Goal: Task Accomplishment & Management: Use online tool/utility

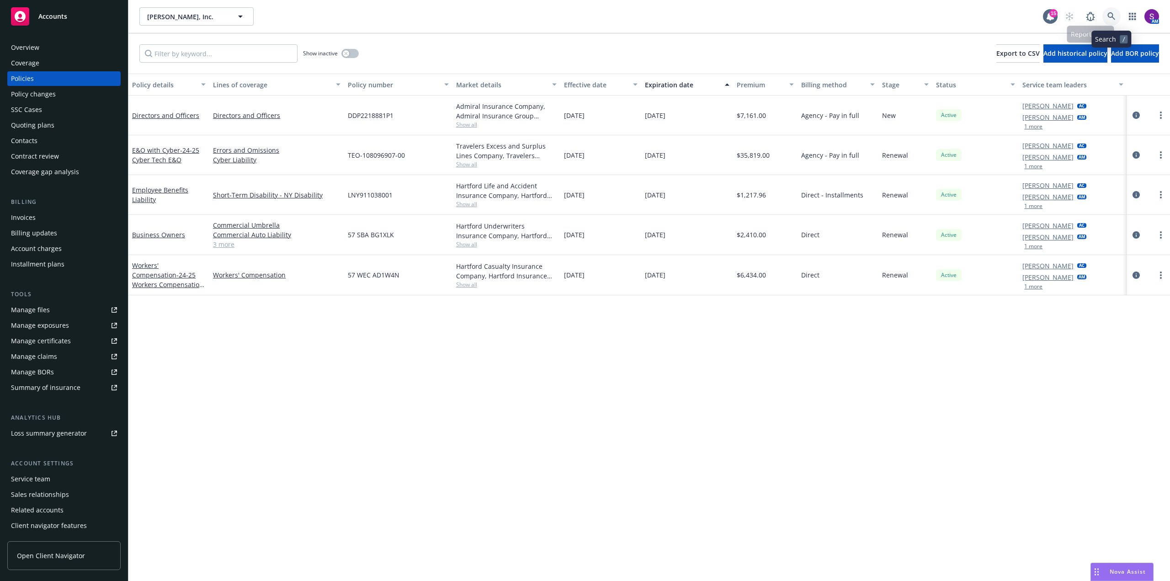
click at [1109, 12] on icon at bounding box center [1111, 16] width 8 height 8
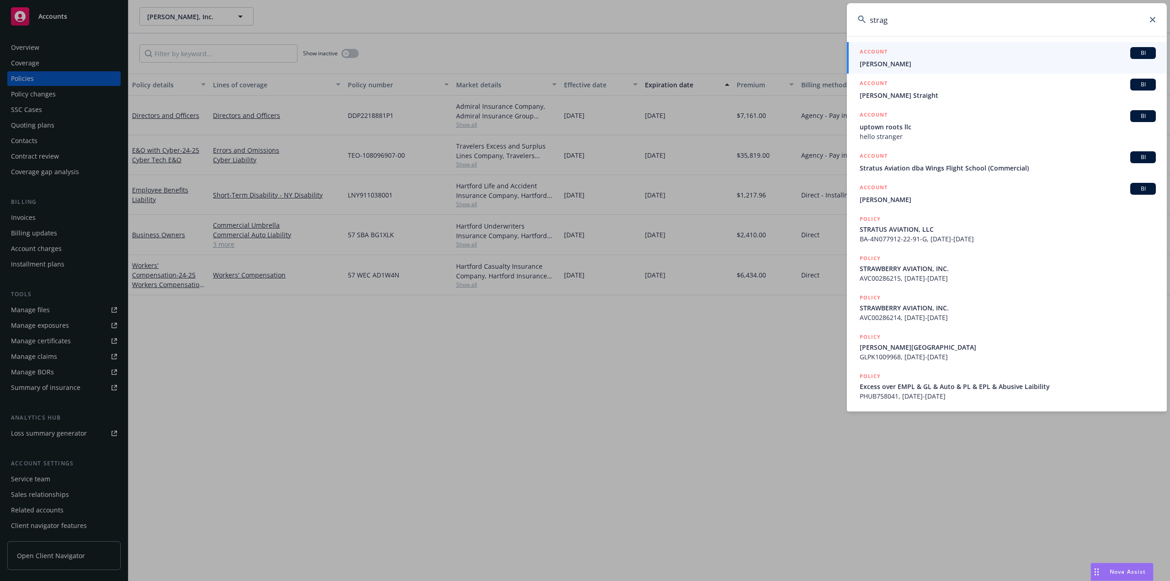
type input "strag"
click at [959, 58] on div "ACCOUNT BI" at bounding box center [1007, 53] width 296 height 12
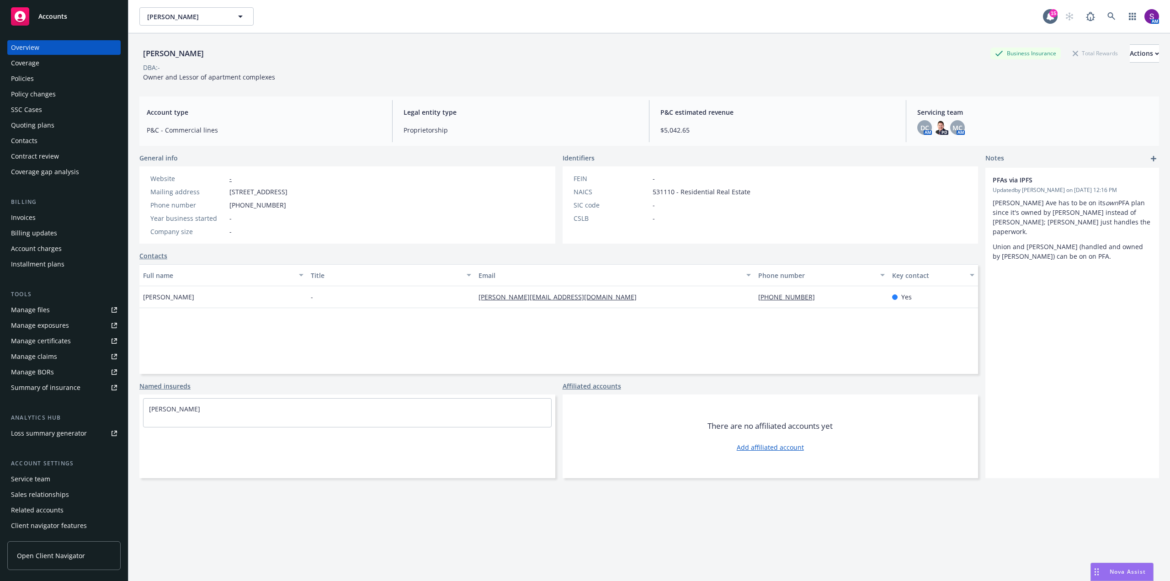
click at [41, 82] on div "Policies" at bounding box center [64, 78] width 106 height 15
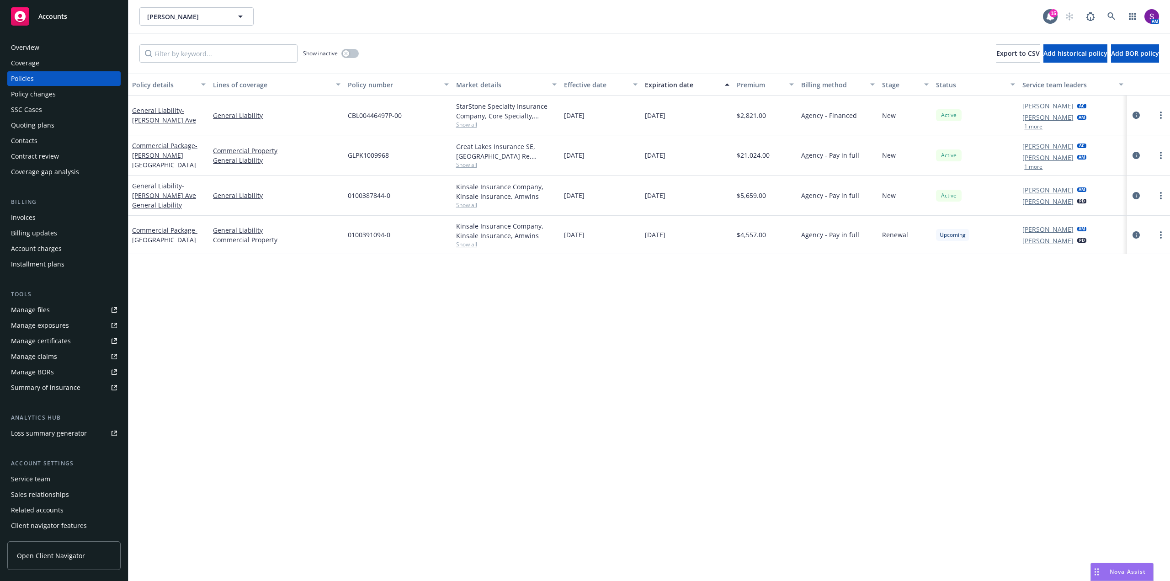
click at [466, 167] on span "Show all" at bounding box center [506, 165] width 101 height 8
click at [434, 154] on div "GLPK1009968" at bounding box center [398, 155] width 108 height 40
click at [429, 162] on div "GLPK1009968" at bounding box center [398, 155] width 108 height 40
click at [466, 163] on span "Show all" at bounding box center [506, 165] width 101 height 8
click at [419, 157] on div "GLPK1009968" at bounding box center [398, 155] width 108 height 40
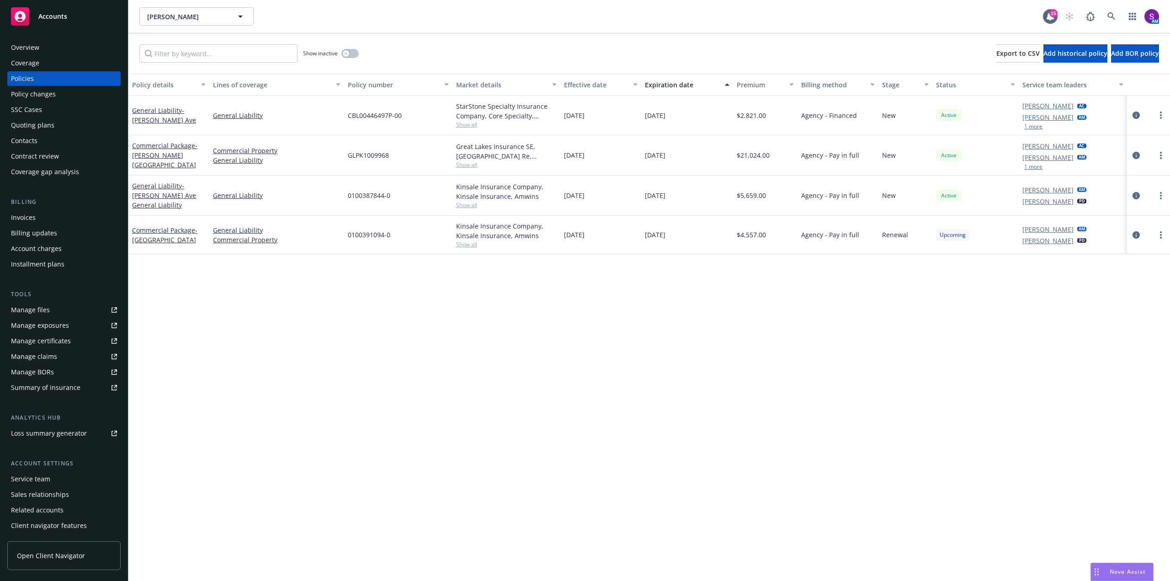
click at [35, 48] on div "Overview" at bounding box center [25, 47] width 28 height 15
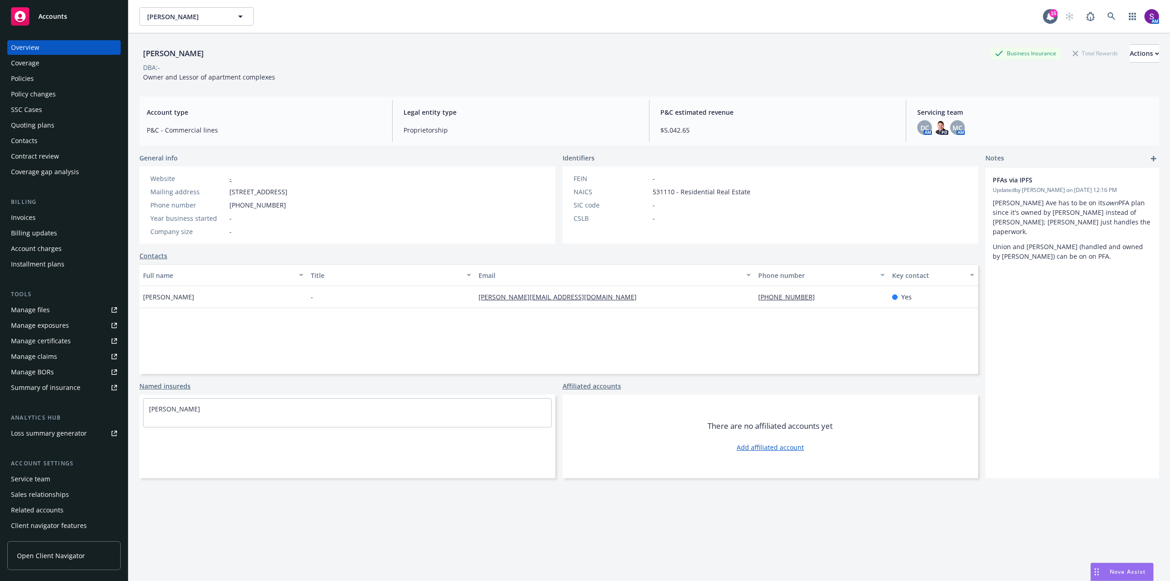
click at [30, 83] on div "Policies" at bounding box center [22, 78] width 23 height 15
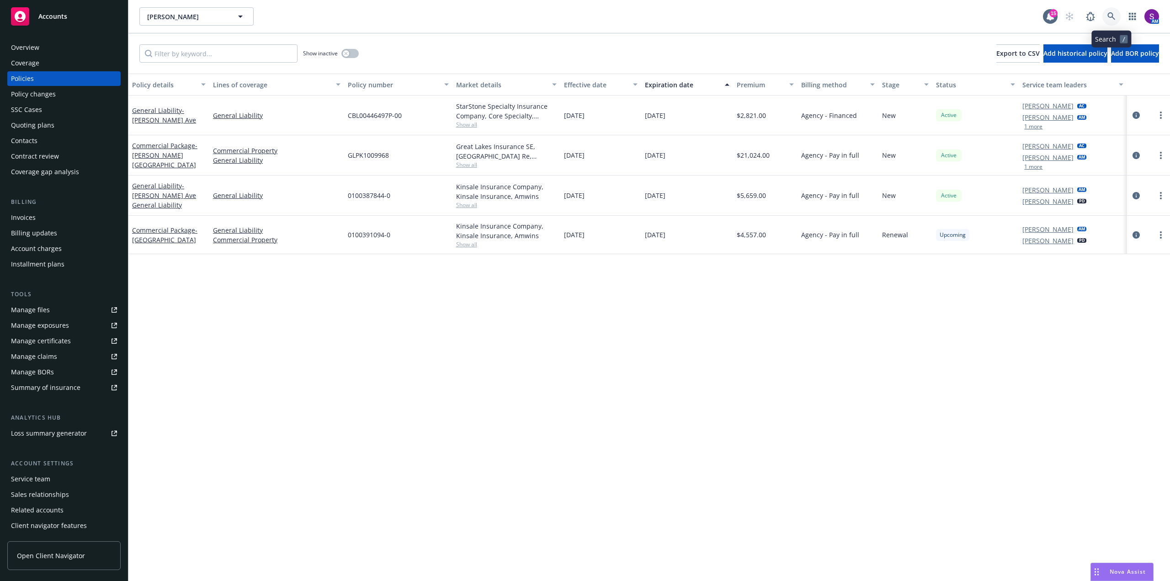
click at [1116, 10] on link at bounding box center [1111, 16] width 18 height 18
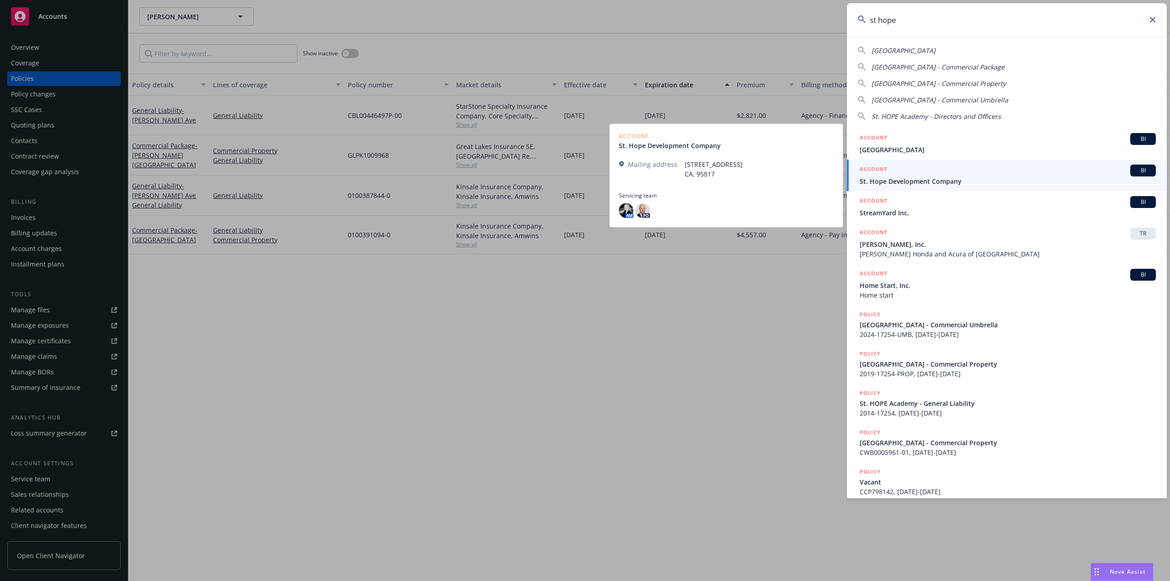
type input "st hope"
click at [929, 182] on span "St. Hope Development Company" at bounding box center [1007, 181] width 296 height 10
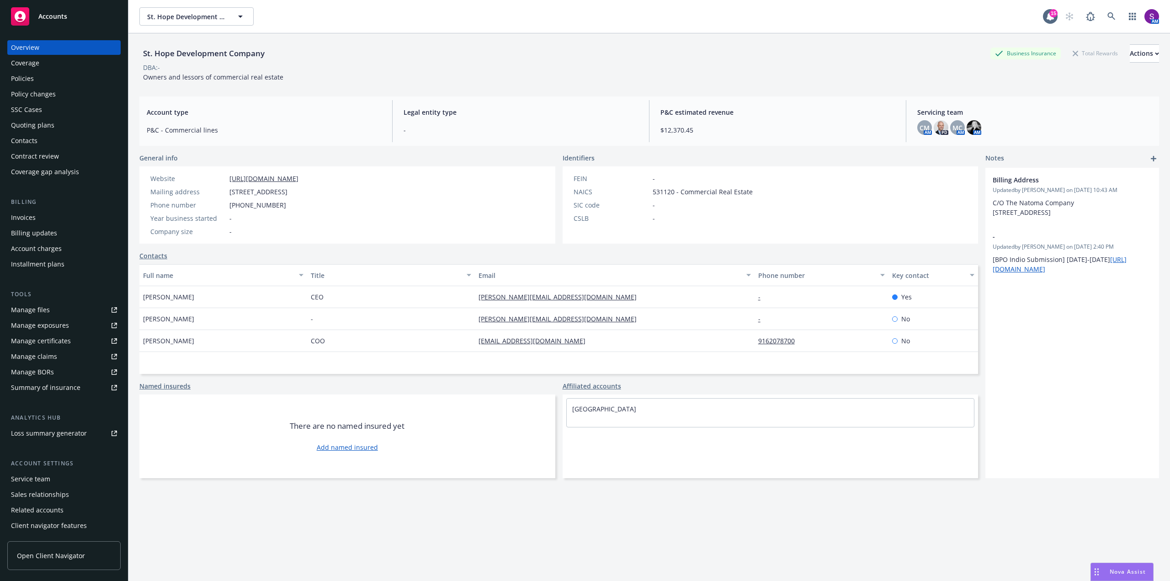
click at [35, 85] on div "Policies" at bounding box center [64, 78] width 106 height 15
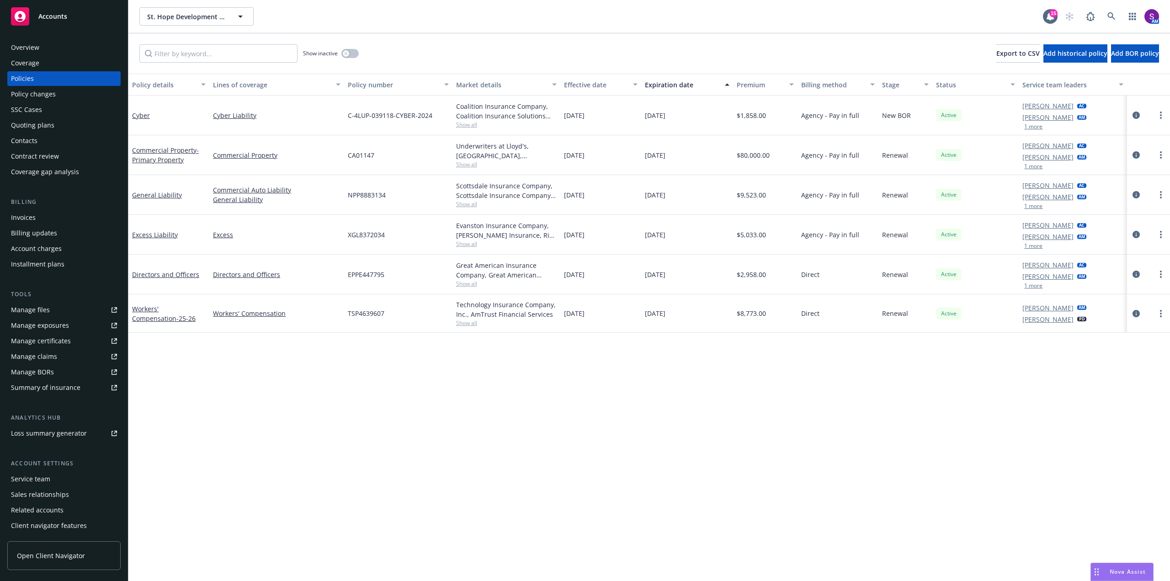
click at [465, 124] on span "Show all" at bounding box center [506, 125] width 101 height 8
click at [1138, 115] on icon "circleInformation" at bounding box center [1135, 114] width 7 height 7
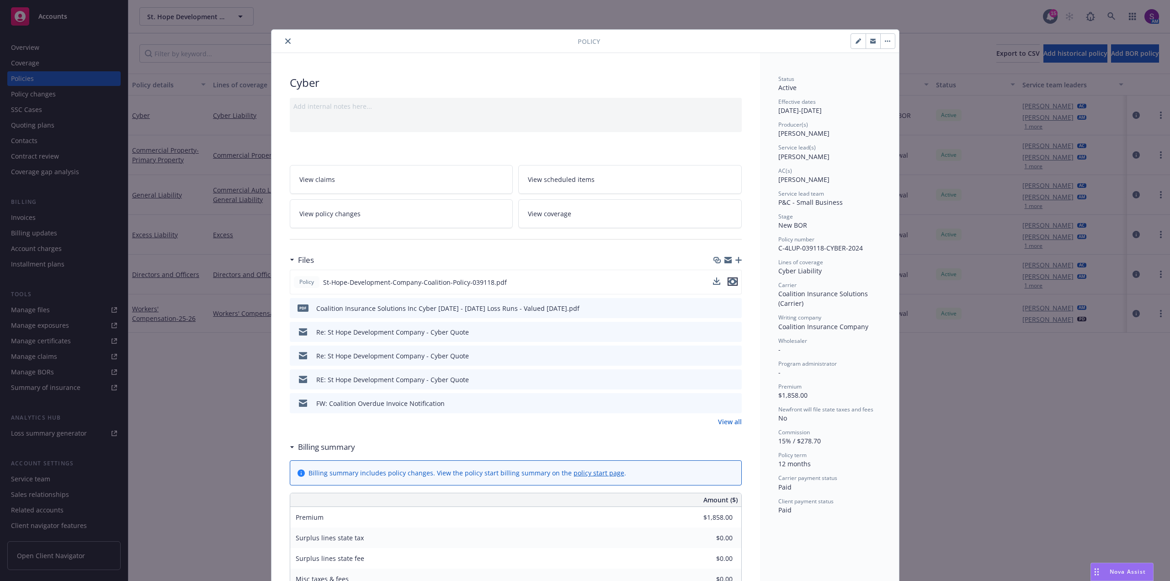
click at [731, 280] on icon "preview file" at bounding box center [732, 281] width 8 height 6
click at [282, 39] on button "close" at bounding box center [287, 41] width 11 height 11
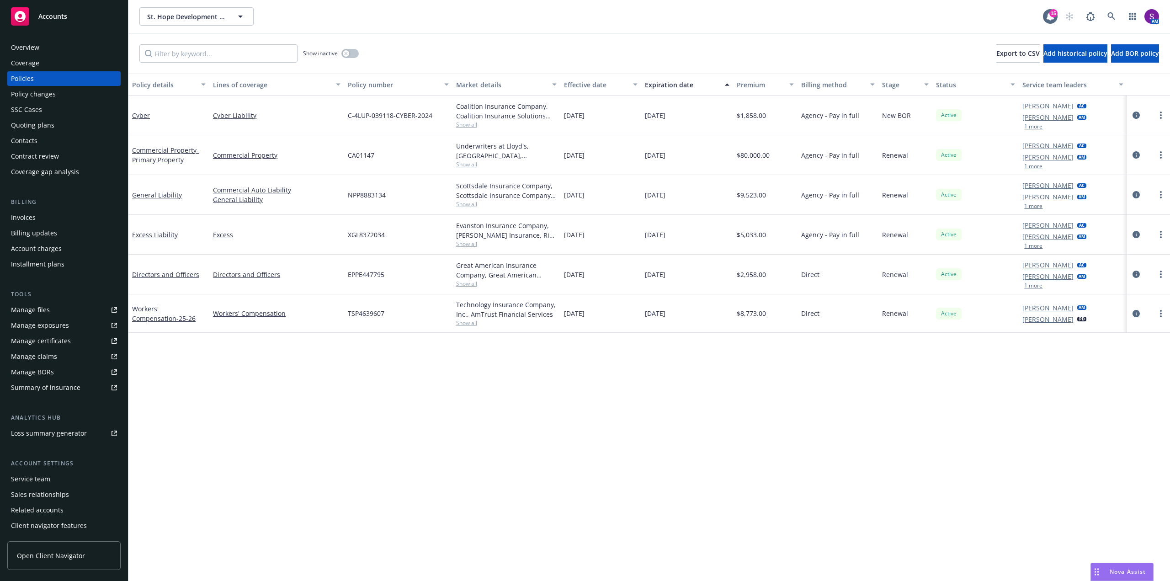
click at [30, 133] on div "Overview Coverage Policies Policy changes SSC Cases Quoting plans Contacts Cont…" at bounding box center [63, 109] width 113 height 139
click at [33, 130] on div "Quoting plans" at bounding box center [32, 125] width 43 height 15
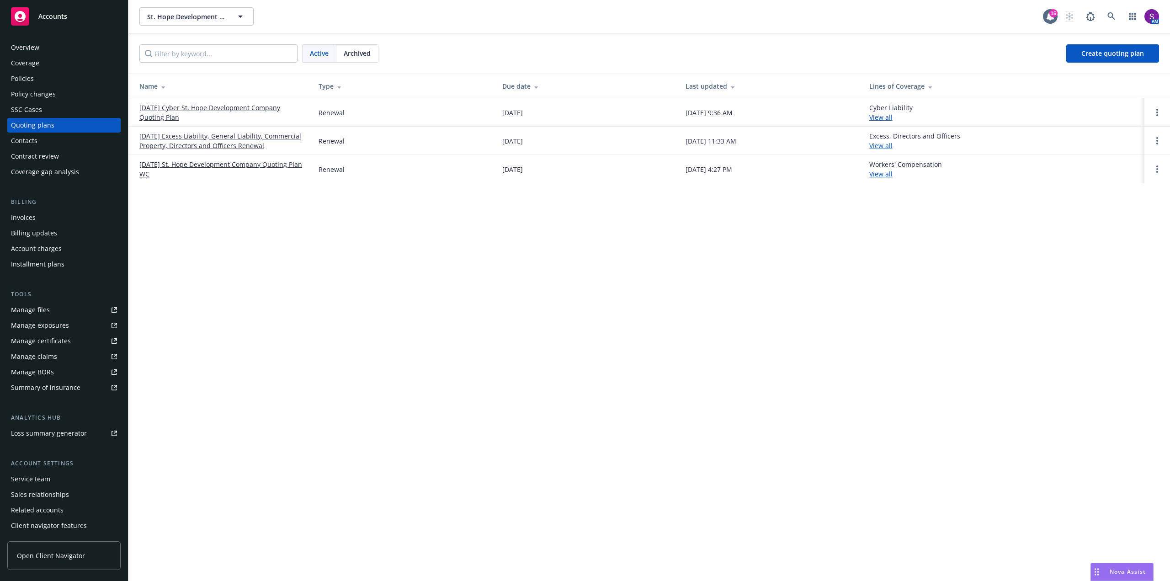
click at [222, 106] on link "09/03/2025 Cyber St. Hope Development Company Quoting Plan" at bounding box center [221, 112] width 164 height 19
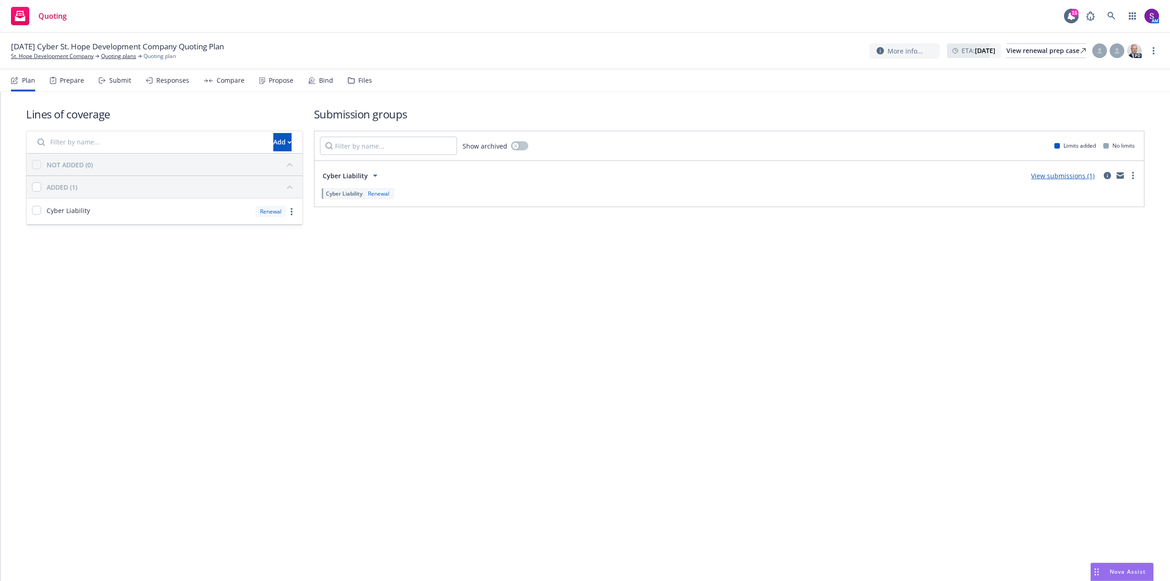
click at [237, 82] on div "Compare" at bounding box center [231, 80] width 28 height 7
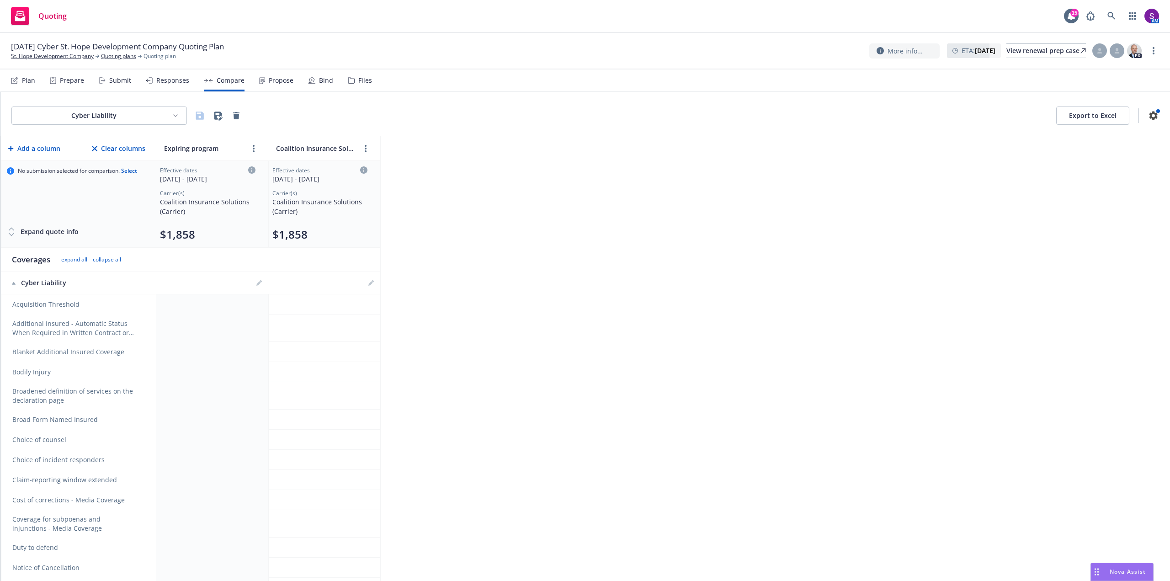
click at [276, 79] on div "Propose" at bounding box center [281, 80] width 25 height 7
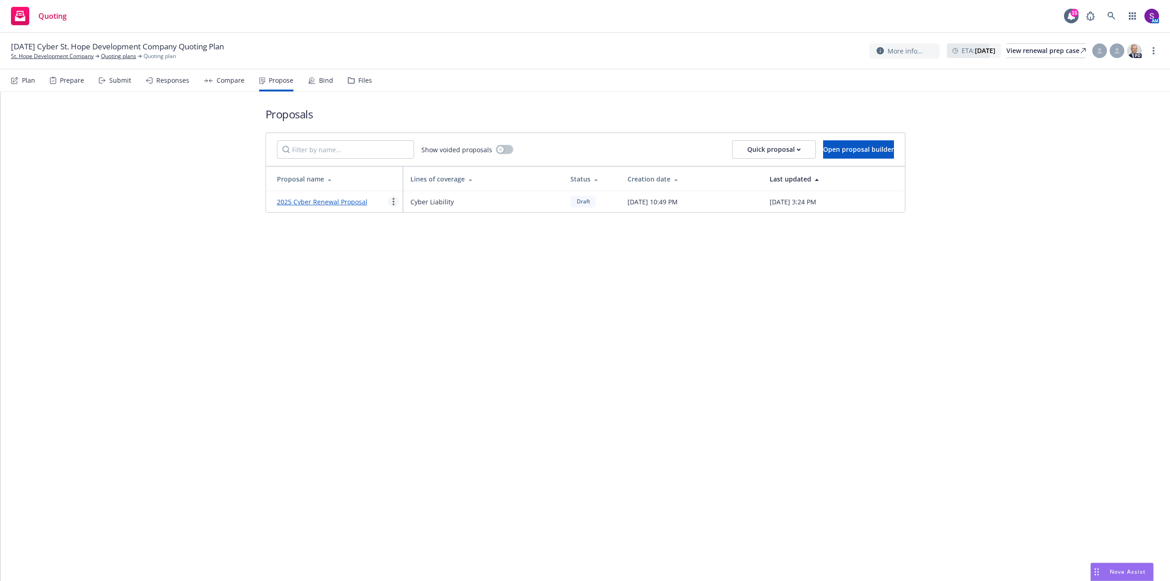
click at [395, 200] on link "more" at bounding box center [393, 201] width 11 height 11
click at [412, 223] on span "Edit" at bounding box center [405, 223] width 34 height 9
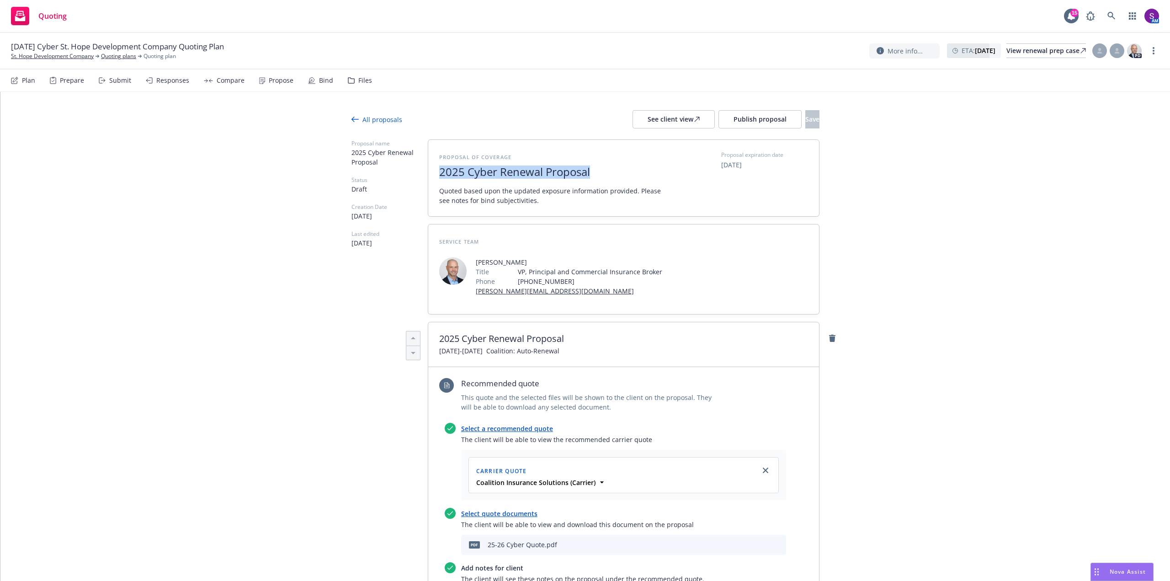
drag, startPoint x: 591, startPoint y: 171, endPoint x: 427, endPoint y: 182, distance: 163.9
click at [428, 182] on div "Proposal of coverage 2025 Cyber Renewal Proposal Quoted based upon the updated …" at bounding box center [623, 178] width 391 height 76
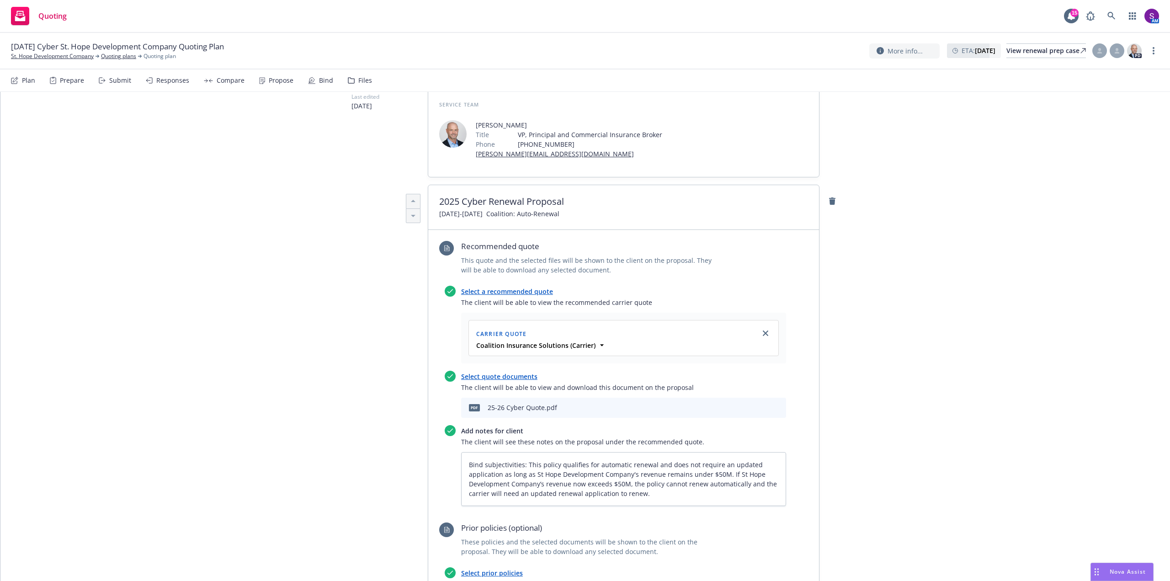
scroll to position [132, 0]
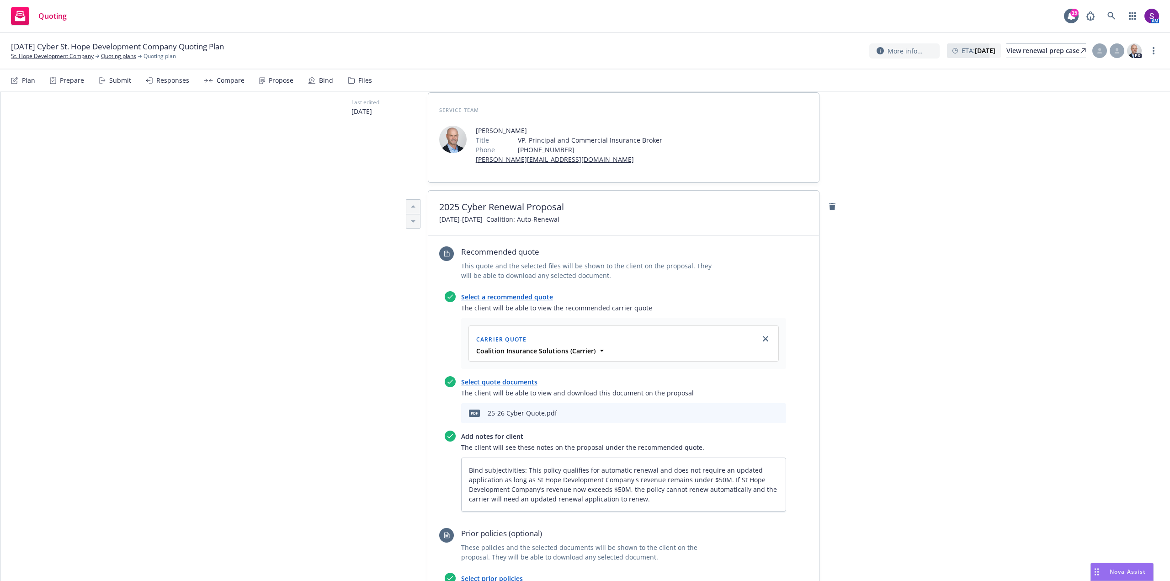
click at [591, 219] on span "09/03/2025-09/03/2026 Coalition: Auto-Renewal" at bounding box center [623, 219] width 369 height 10
drag, startPoint x: 588, startPoint y: 218, endPoint x: 545, endPoint y: 221, distance: 43.0
click at [545, 220] on span "09/03/2025-09/03/2026 Coalition: Auto-Renewal" at bounding box center [623, 219] width 369 height 10
click at [559, 223] on span "09/03/2025-09/03/2026 Coalition: Auto-Renewal" at bounding box center [499, 219] width 120 height 10
click at [585, 218] on span "09/03/2025-09/03/2026 Coalition: Auto-Renewal" at bounding box center [623, 219] width 369 height 10
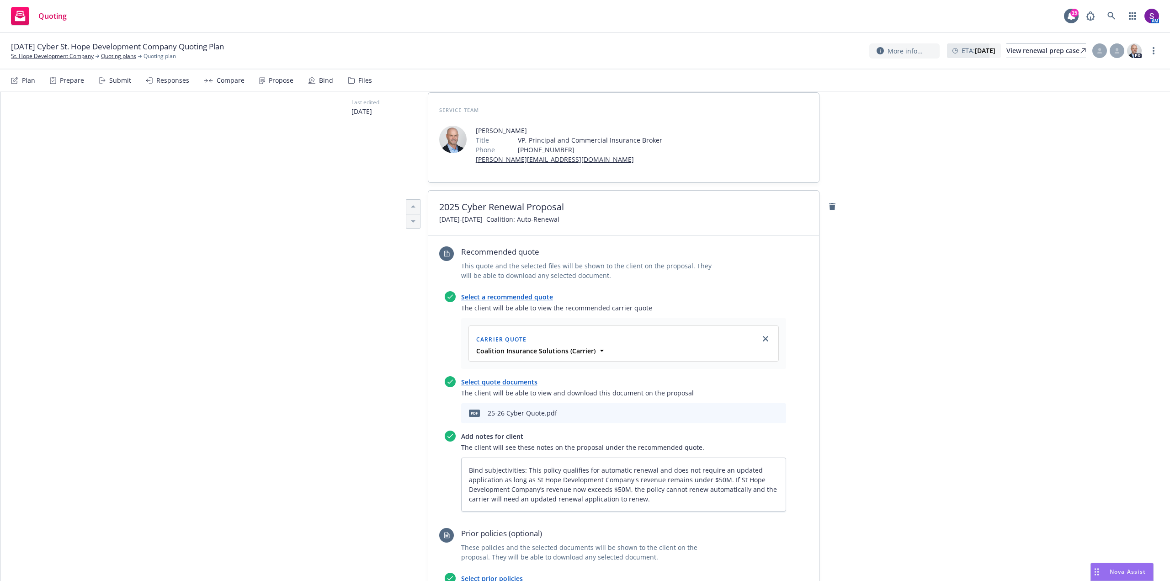
type textarea "x"
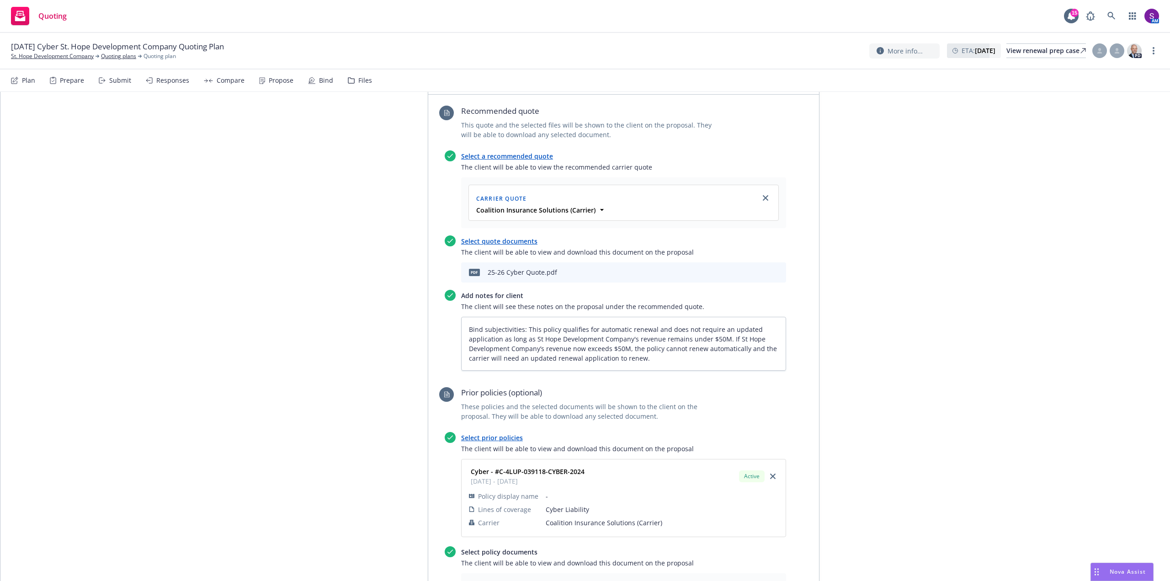
scroll to position [314, 0]
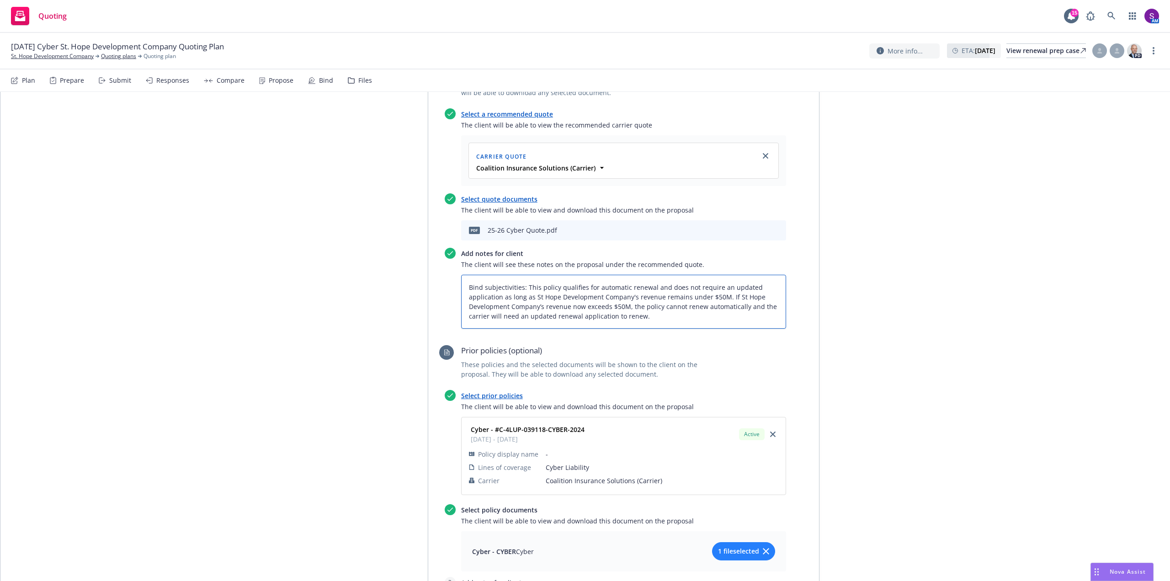
click at [656, 317] on textarea "Bind subjectivities: This policy qualifies for automatic renewal and does not r…" at bounding box center [623, 302] width 325 height 54
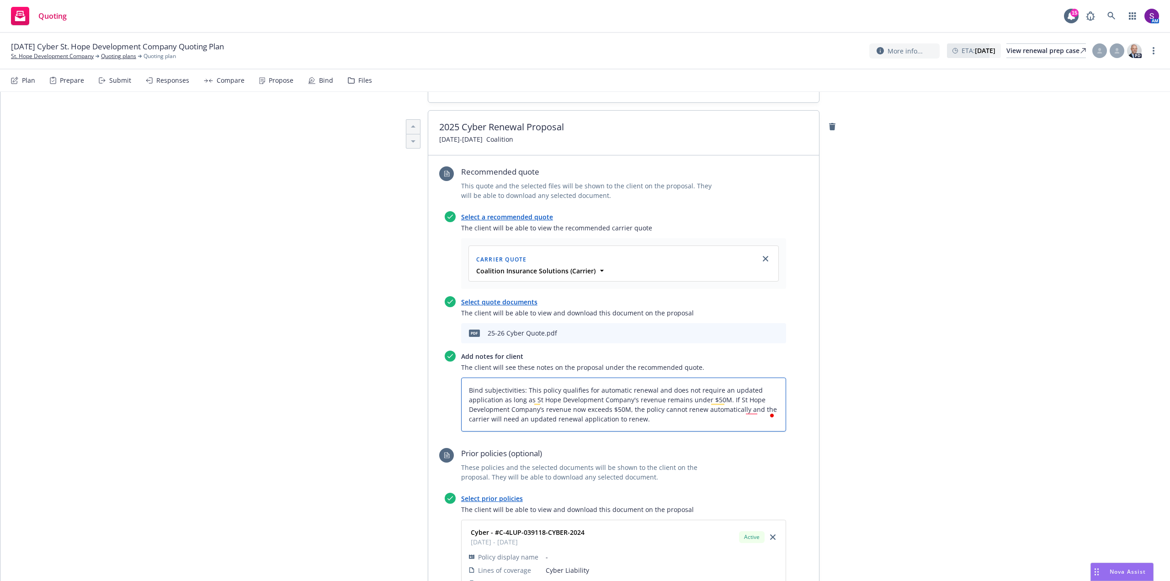
scroll to position [228, 0]
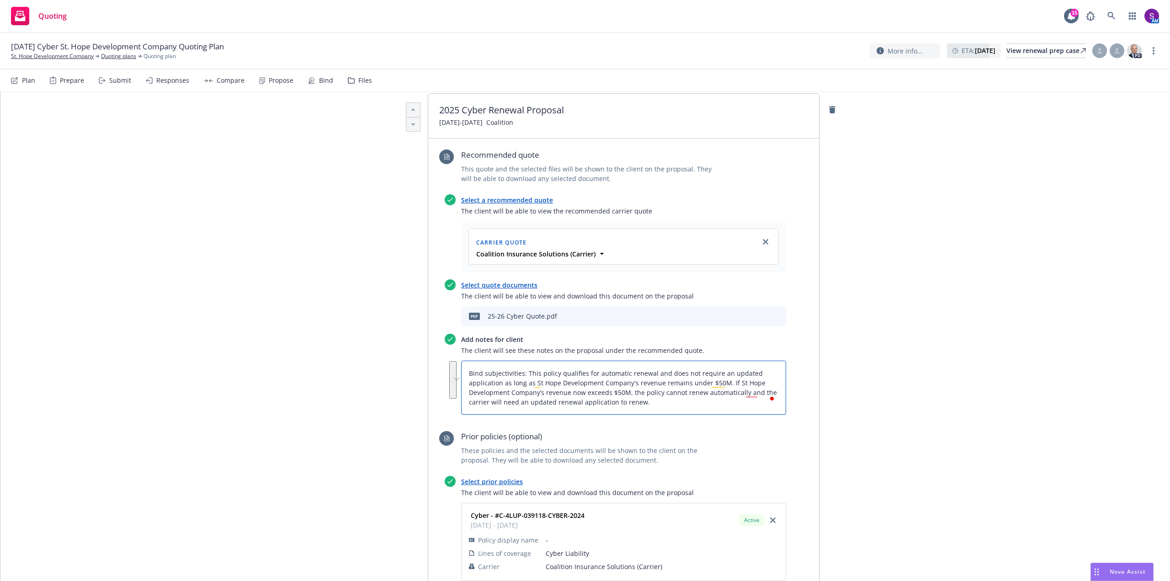
drag, startPoint x: 638, startPoint y: 404, endPoint x: 464, endPoint y: 367, distance: 177.9
click at [464, 367] on textarea "Bind subjectivities: This policy qualifies for automatic renewal and does not r…" at bounding box center [623, 387] width 325 height 54
click at [320, 341] on div "All proposals See client view Publish proposal Save Proposal name St. Hope Deve…" at bounding box center [584, 356] width 1169 height 986
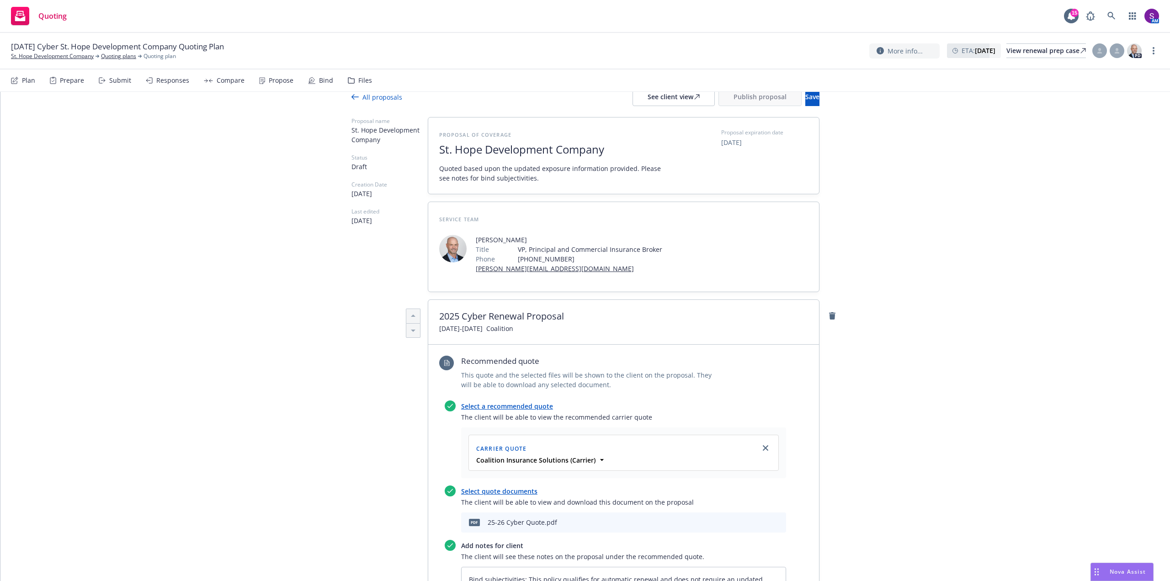
scroll to position [0, 0]
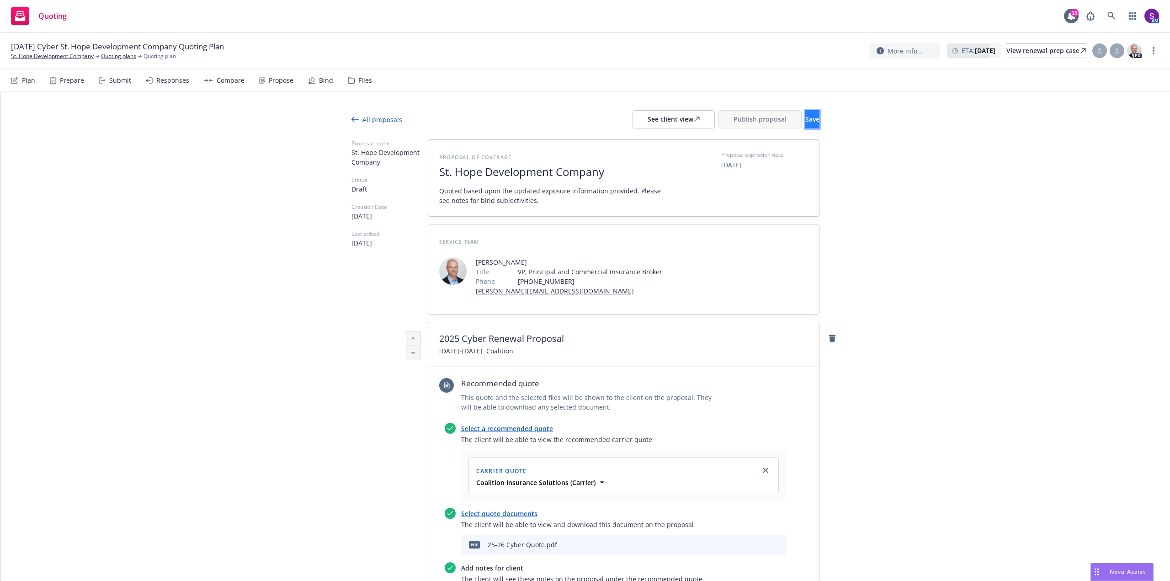
click at [805, 118] on button "Save" at bounding box center [812, 119] width 14 height 18
click at [735, 119] on span "Publish proposal" at bounding box center [759, 119] width 53 height 9
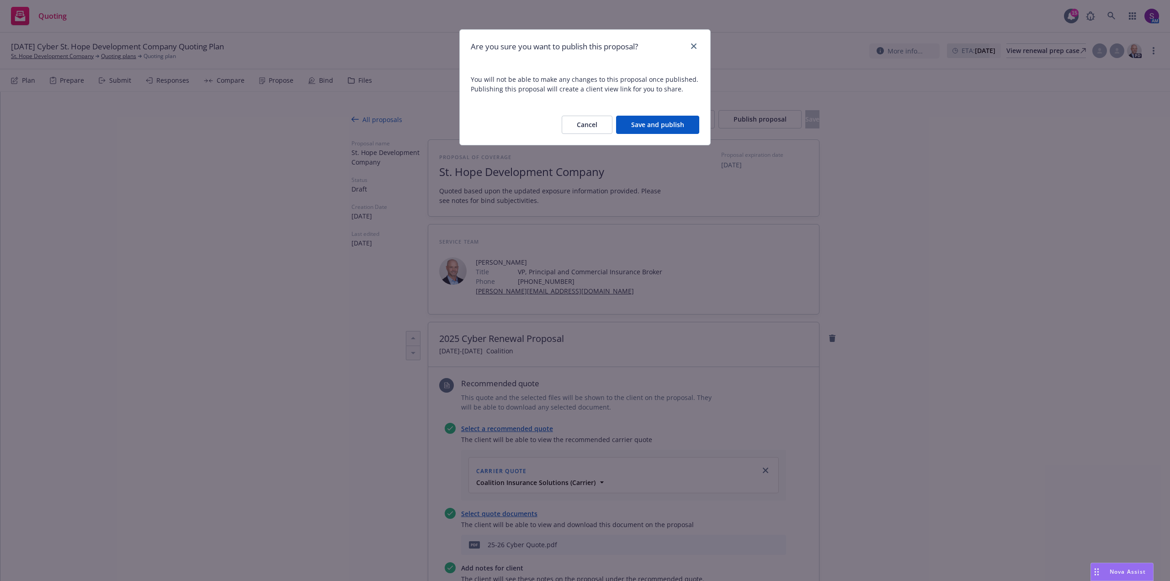
click at [668, 122] on button "Save and publish" at bounding box center [657, 125] width 83 height 18
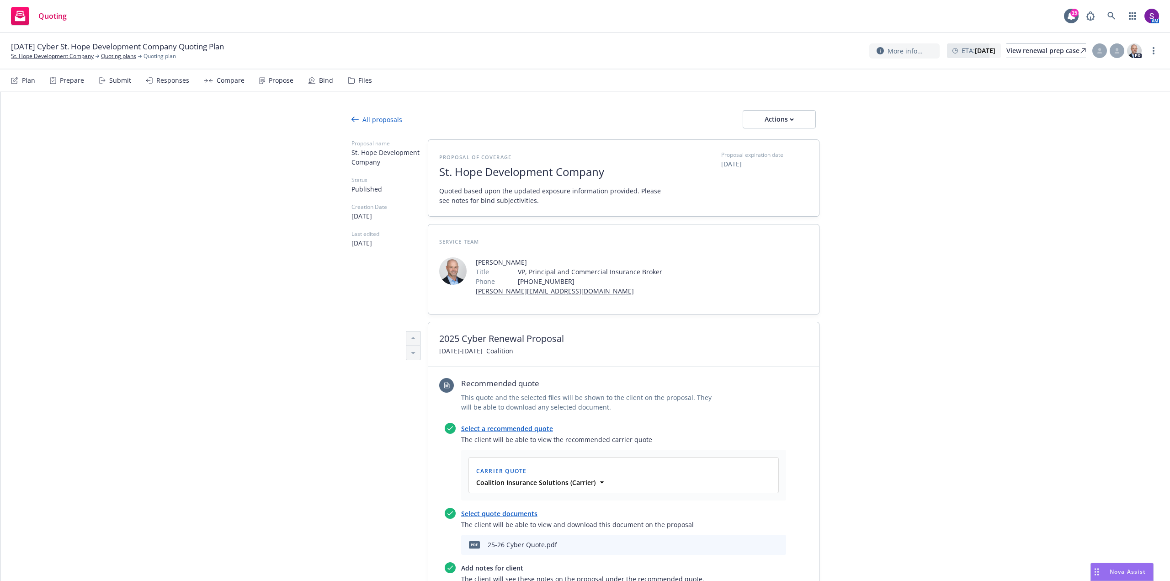
type textarea "x"
click at [64, 58] on link "St. Hope Development Company" at bounding box center [52, 56] width 83 height 8
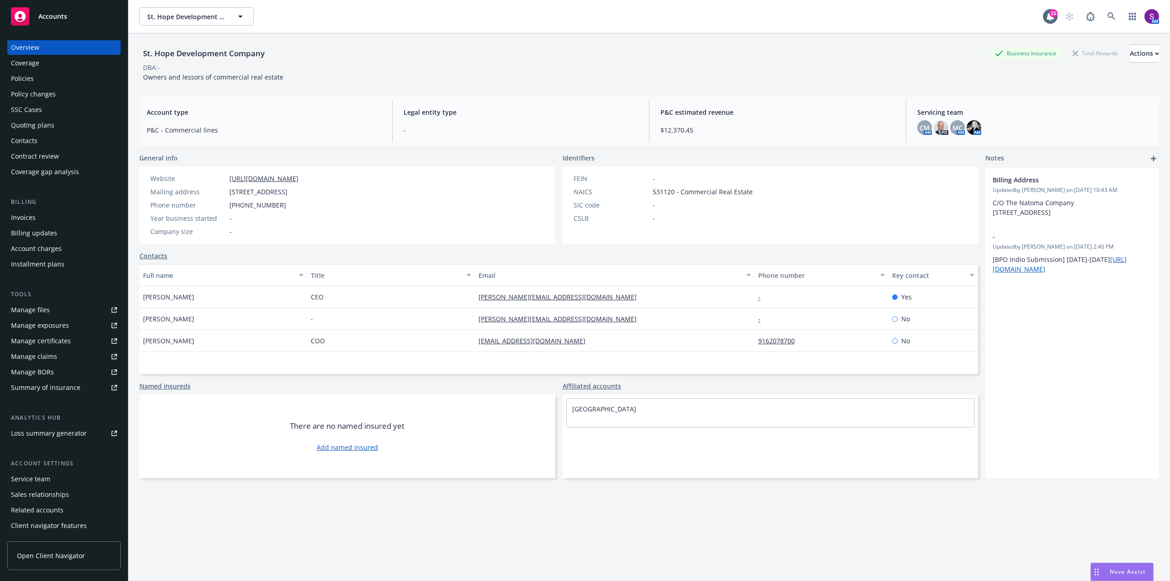
click at [25, 80] on div "Policies" at bounding box center [22, 78] width 23 height 15
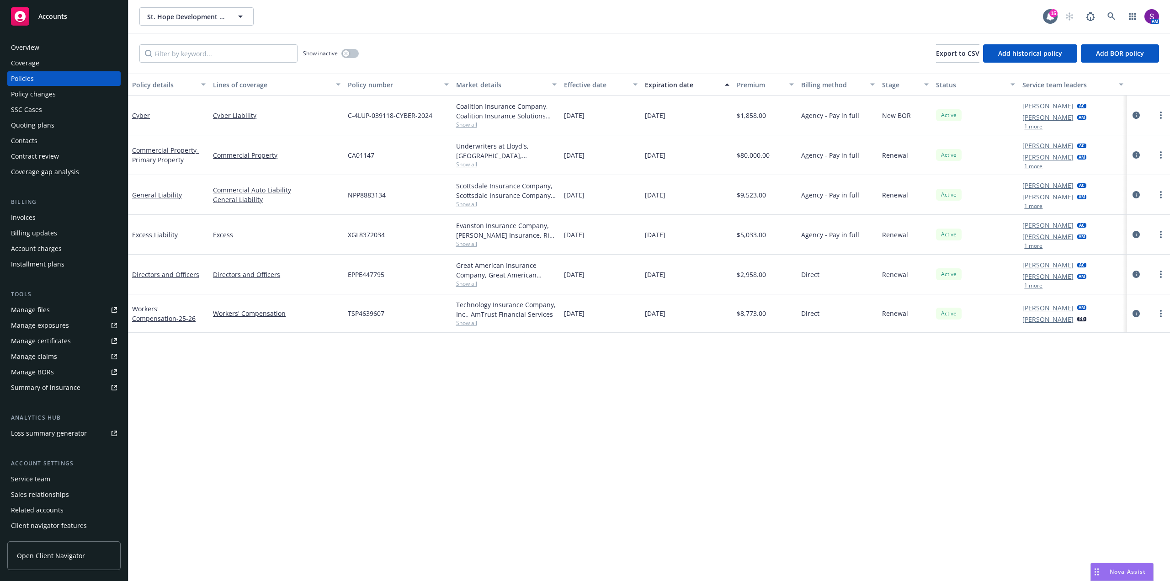
click at [1137, 569] on span "Nova Assist" at bounding box center [1127, 571] width 36 height 8
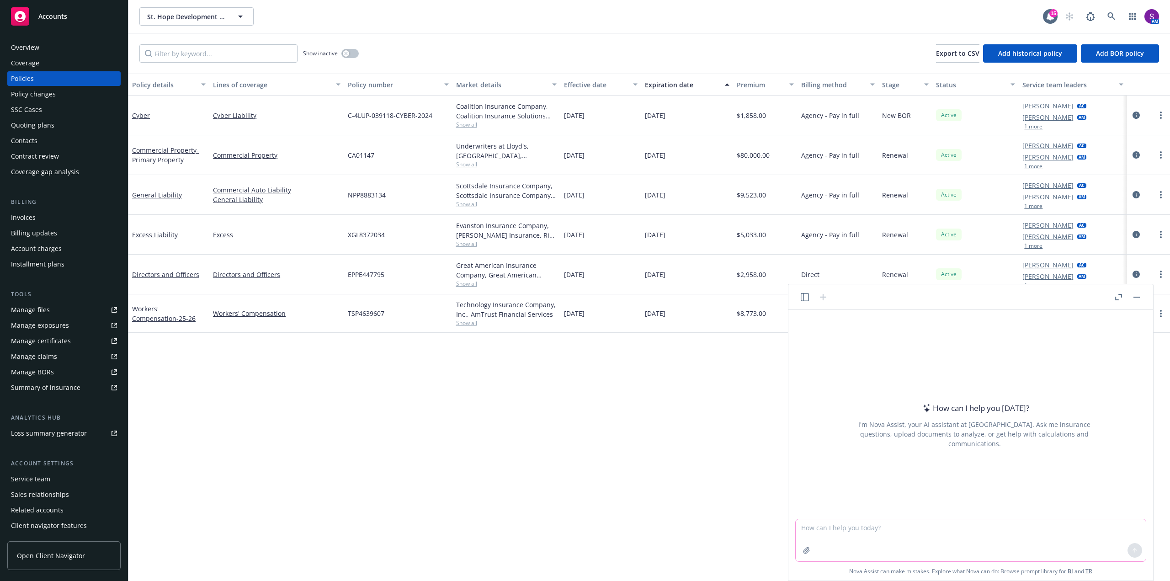
click at [884, 542] on textarea at bounding box center [970, 540] width 350 height 42
paste textarea "hello, Thank you for your trust and partnership we are please to present you wi…"
type textarea "help me write this email to a client regarding a renewal- hello, Thank you for …"
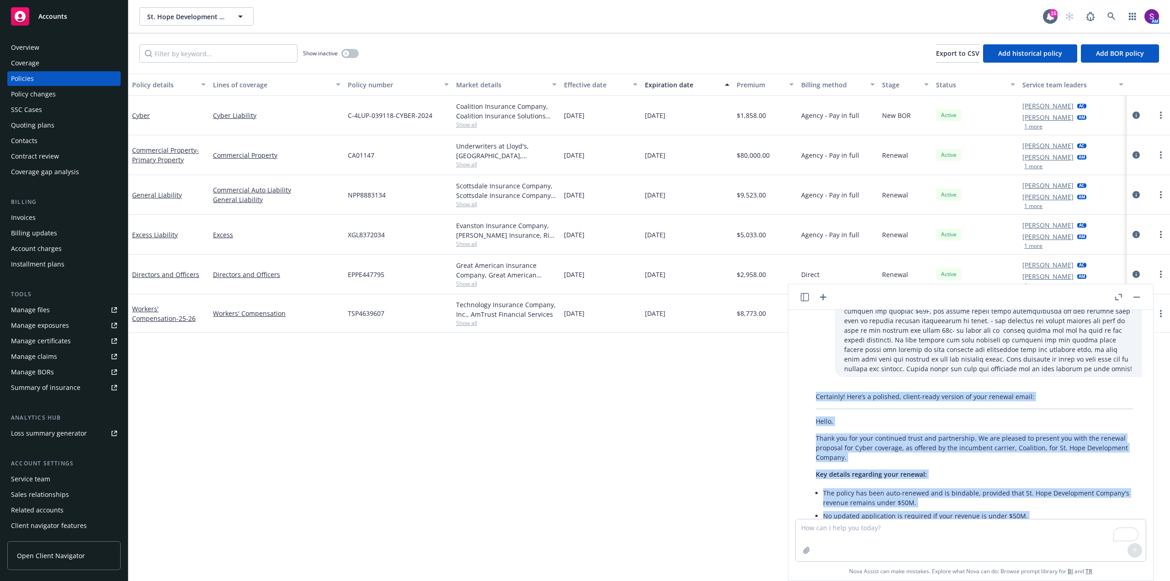
scroll to position [69, 0]
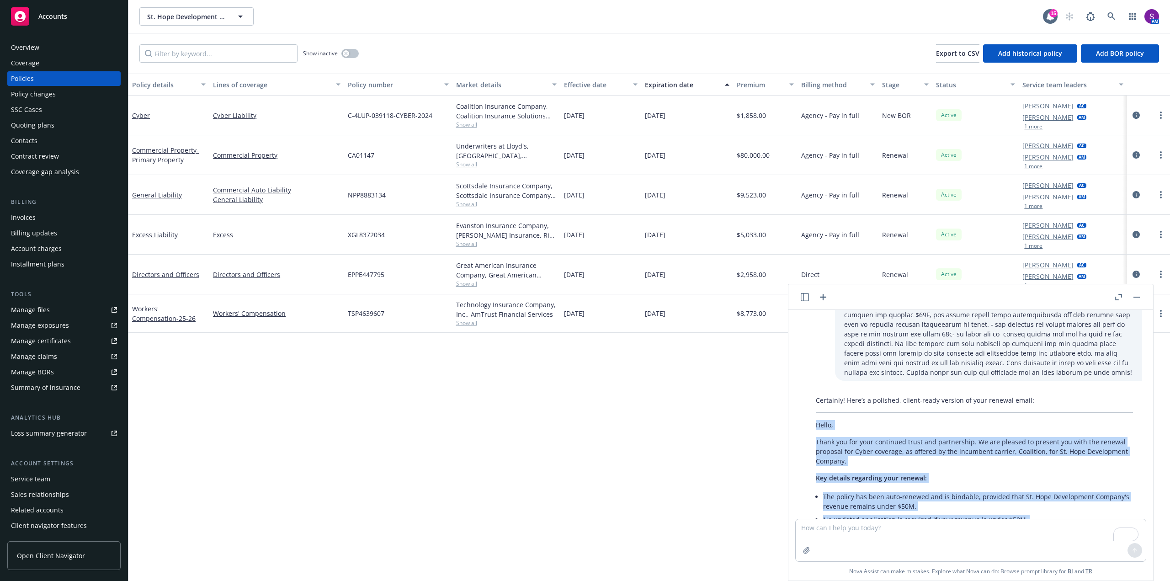
drag, startPoint x: 857, startPoint y: 425, endPoint x: 816, endPoint y: 426, distance: 40.7
click at [816, 426] on div "Certainly! Here’s a polished, client-ready version of your renewal email: Hello…" at bounding box center [973, 558] width 335 height 333
copy div "Hello, Thank you for your continued trust and partnership. We are pleased to pr…"
click at [51, 125] on div "Quoting plans" at bounding box center [32, 125] width 43 height 15
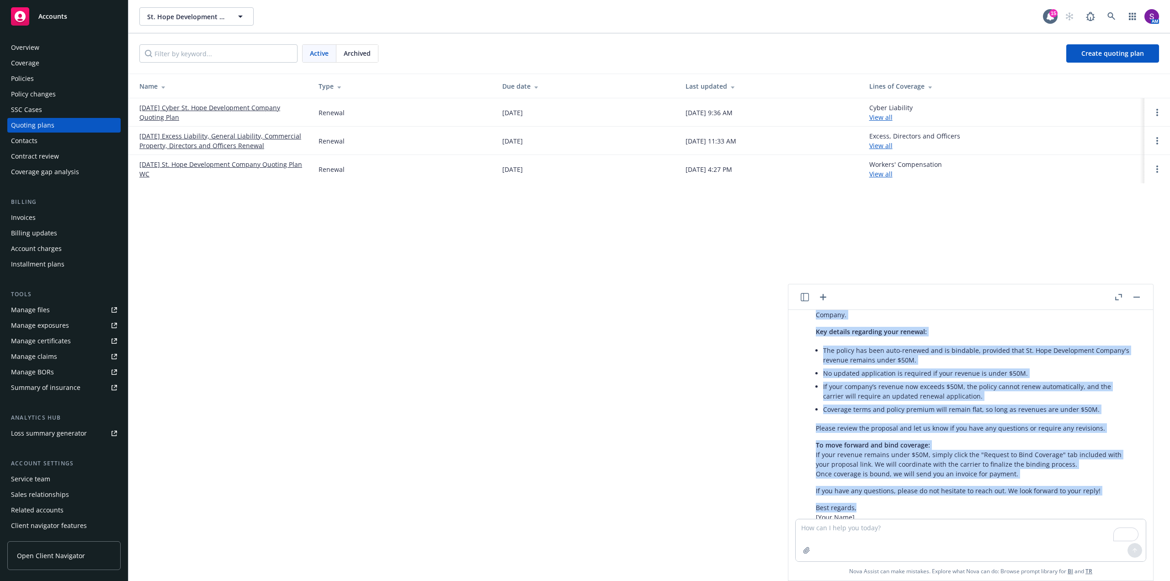
scroll to position [297, 0]
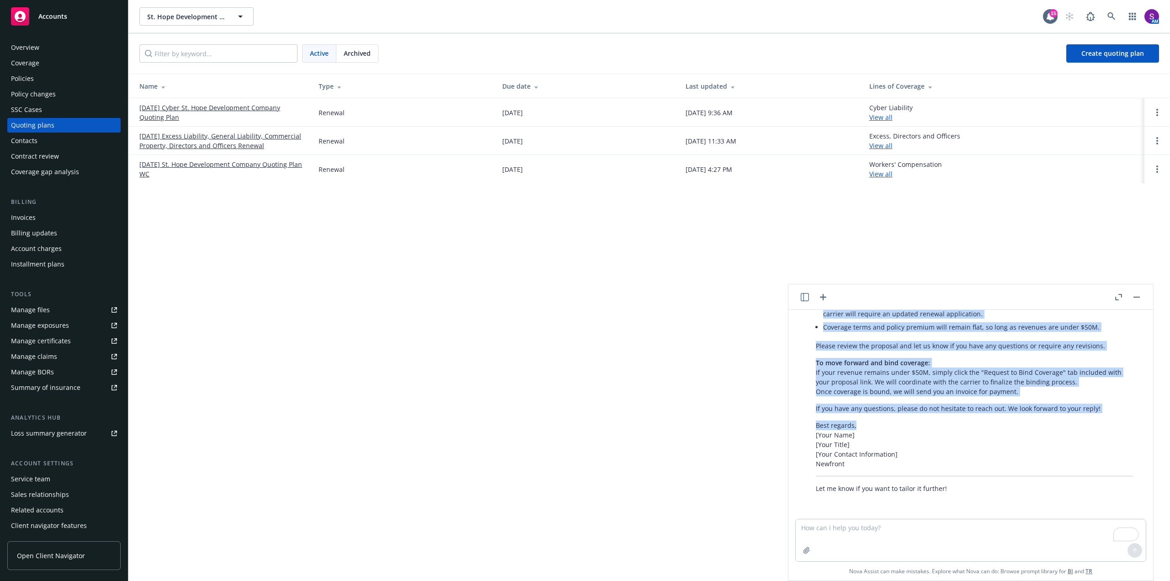
click at [222, 107] on link "09/03/2025 Cyber St. Hope Development Company Quoting Plan" at bounding box center [221, 112] width 164 height 19
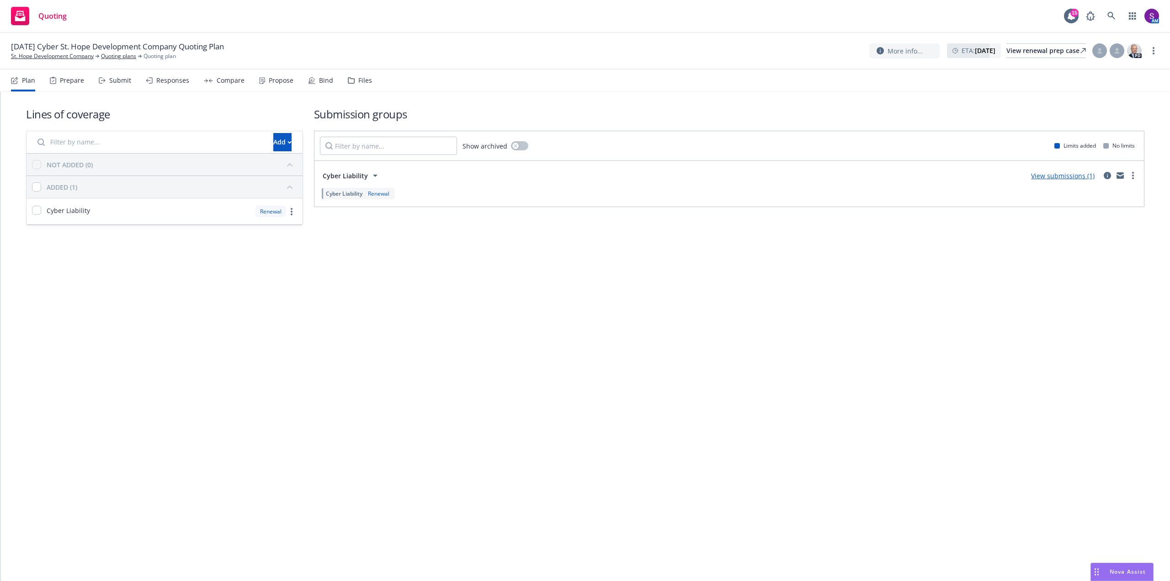
click at [276, 80] on div "Propose" at bounding box center [281, 80] width 25 height 7
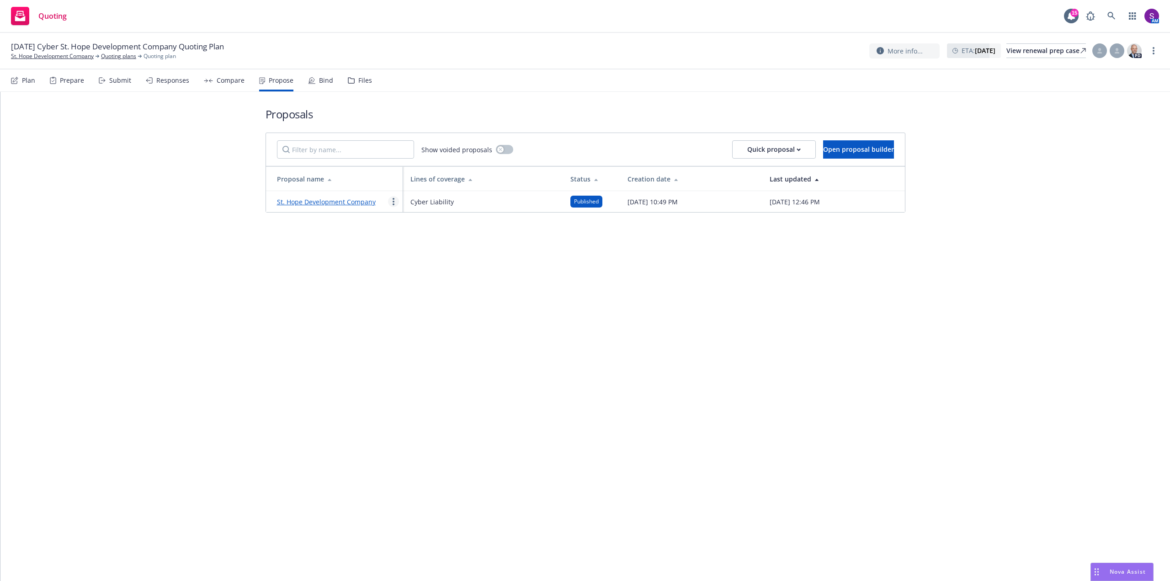
click at [393, 201] on circle "more" at bounding box center [393, 202] width 2 height 2
click at [340, 200] on link "St. Hope Development Company" at bounding box center [326, 201] width 99 height 9
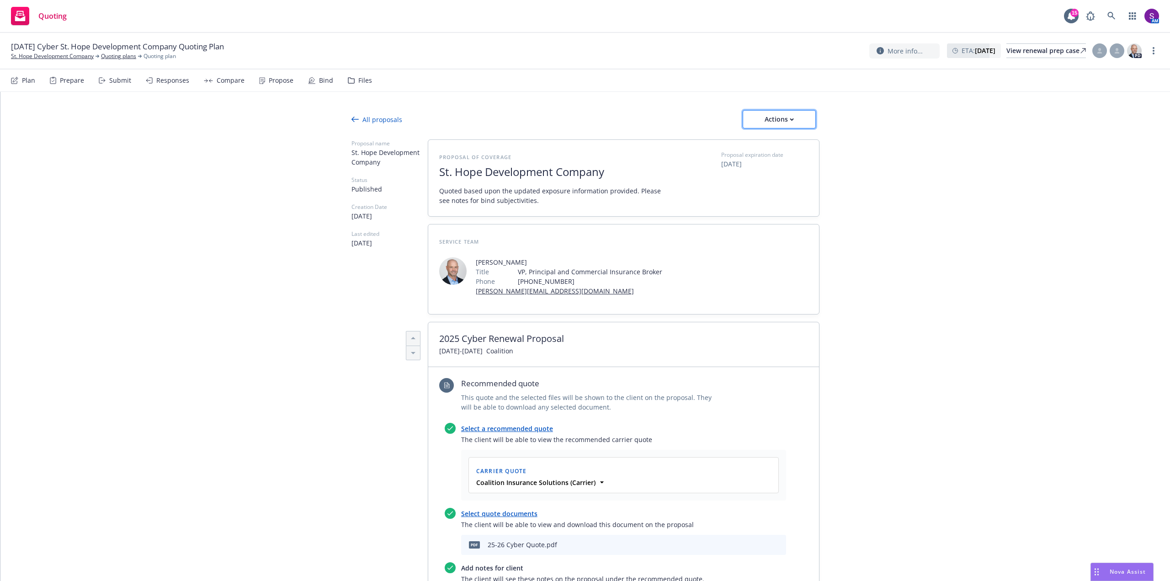
click at [791, 116] on div "Actions" at bounding box center [778, 119] width 43 height 17
click at [795, 144] on span "Copy proposal link" at bounding box center [778, 142] width 79 height 9
type textarea "x"
click at [56, 53] on link "St. Hope Development Company" at bounding box center [52, 56] width 83 height 8
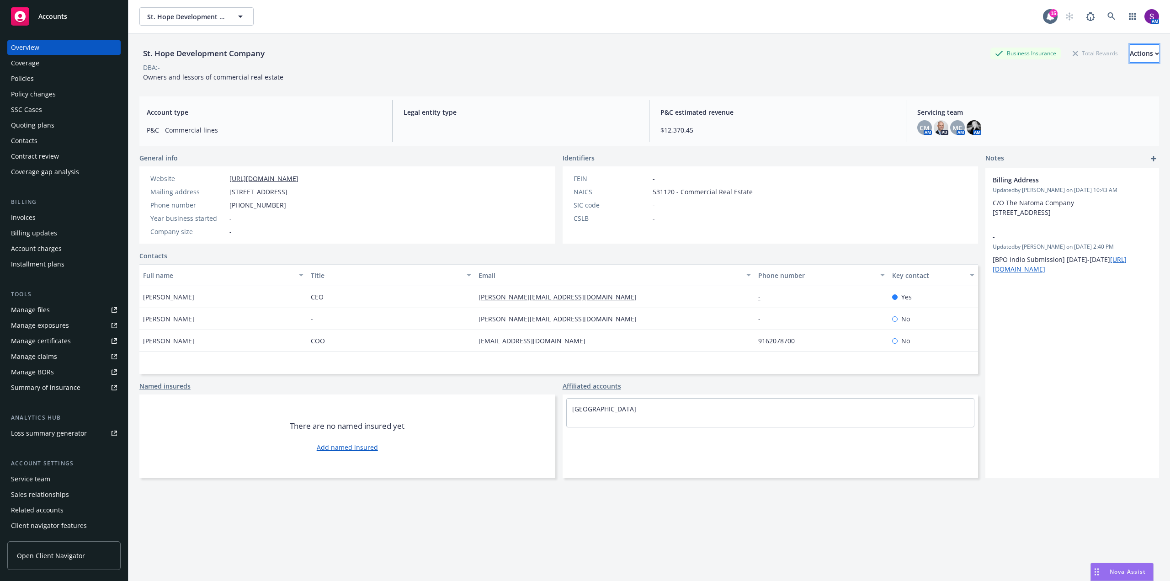
click at [1129, 59] on div "Actions" at bounding box center [1143, 53] width 29 height 17
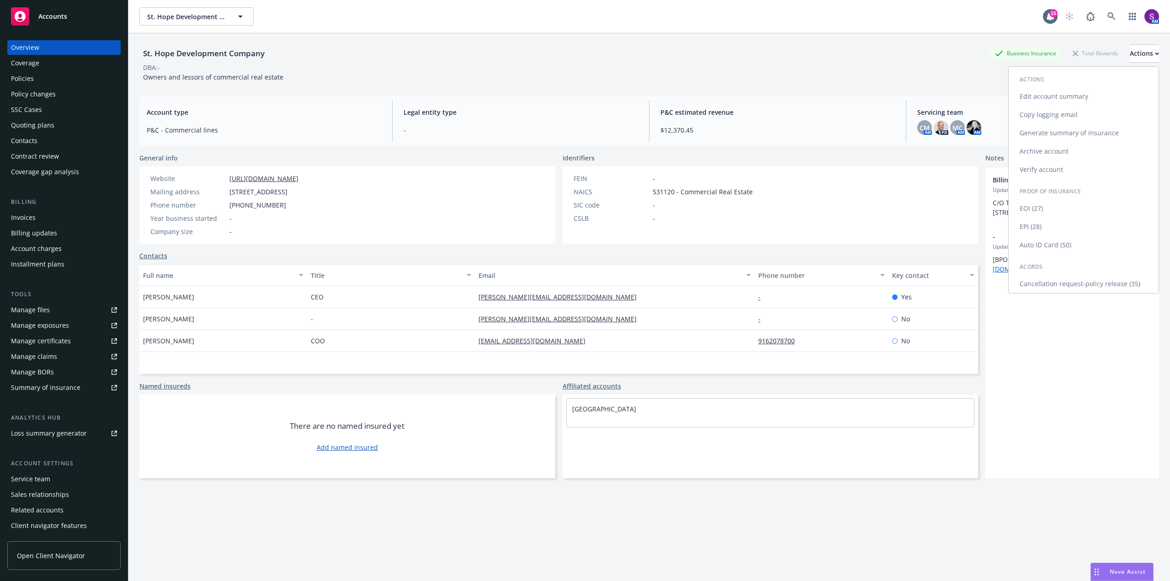
click at [1052, 117] on link "Copy logging email" at bounding box center [1083, 115] width 150 height 18
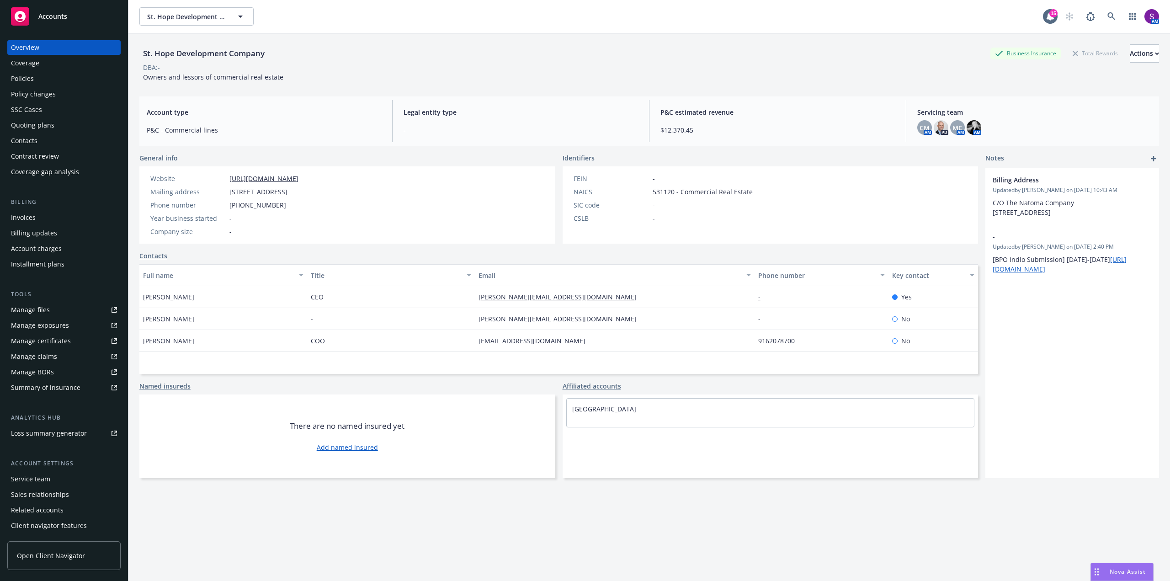
click at [45, 84] on div "Policies" at bounding box center [64, 78] width 106 height 15
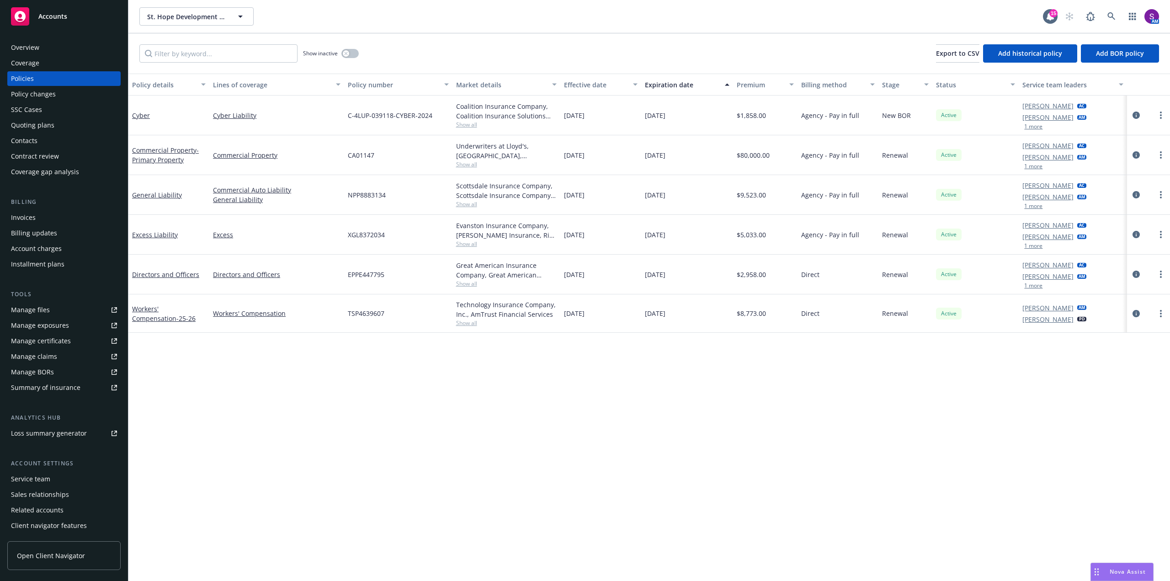
click at [47, 48] on div "Overview" at bounding box center [64, 47] width 106 height 15
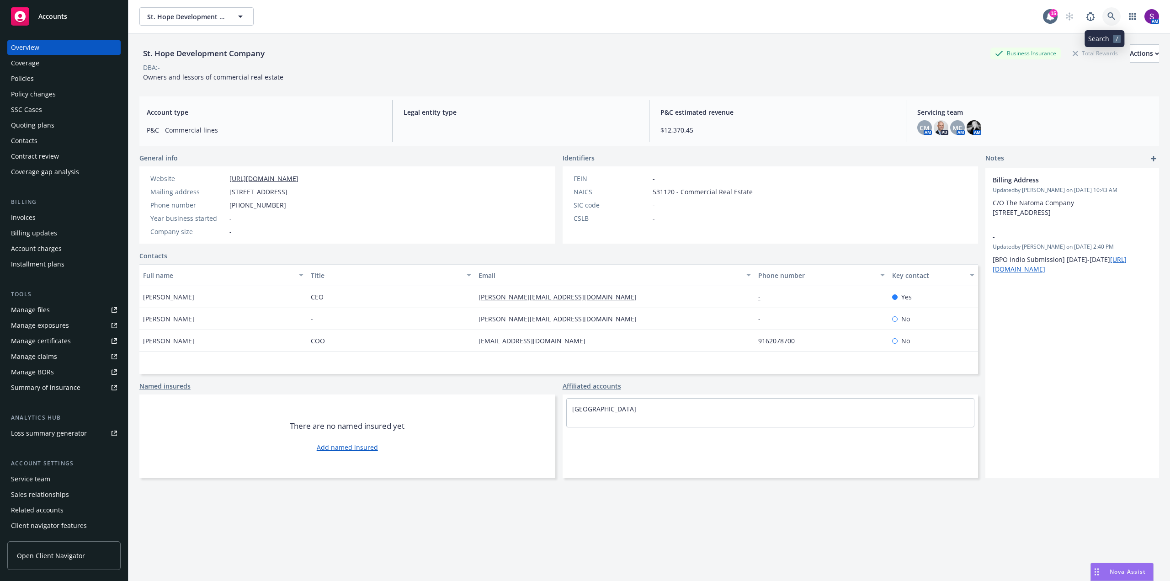
click at [1107, 15] on icon at bounding box center [1111, 16] width 8 height 8
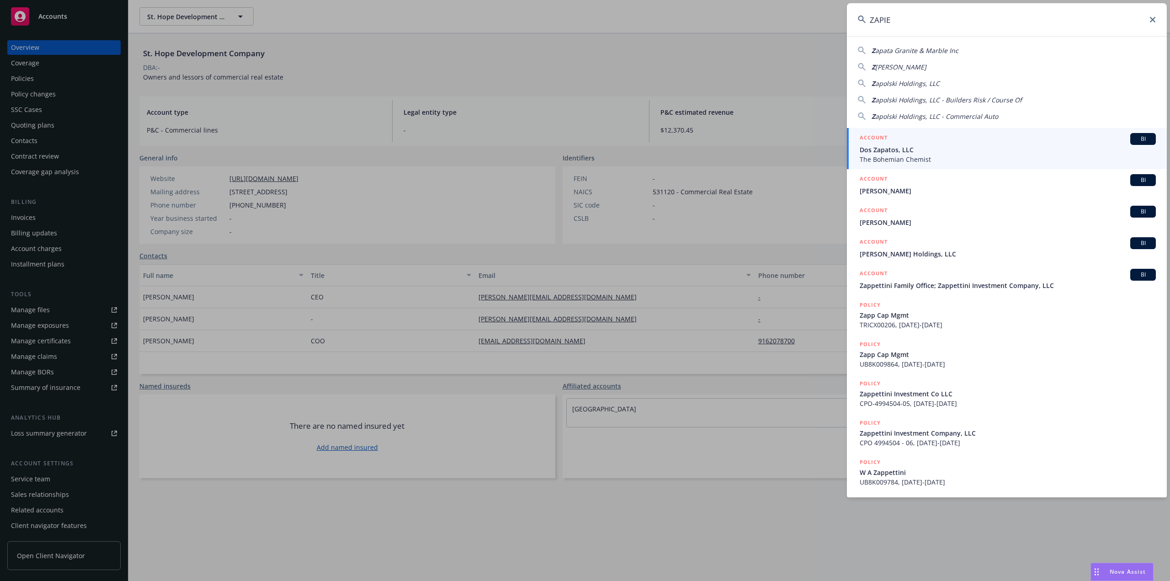
type input "ZAPIER"
